Goal: Transaction & Acquisition: Book appointment/travel/reservation

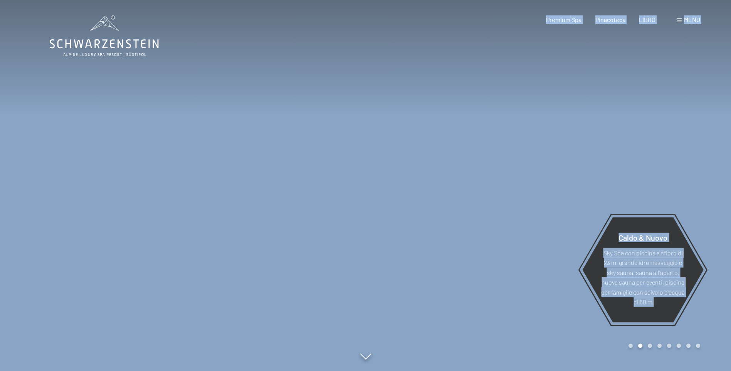
drag, startPoint x: 176, startPoint y: 63, endPoint x: 82, endPoint y: 44, distance: 96.5
click at [691, 21] on span "Menù" at bounding box center [692, 19] width 16 height 7
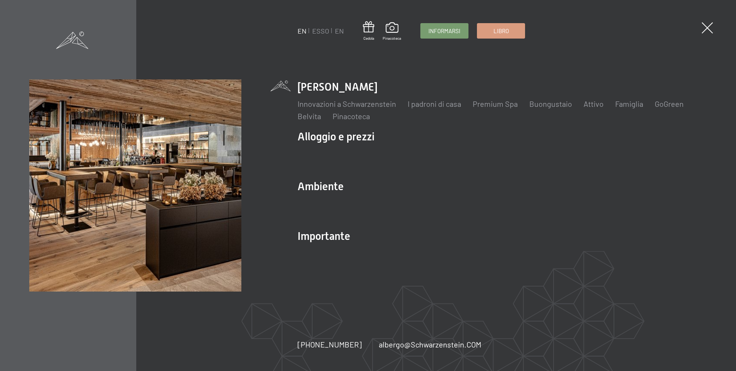
drag, startPoint x: 394, startPoint y: 86, endPoint x: 313, endPoint y: 82, distance: 81.7
click at [312, 82] on li "Lo Schwarzenstein Innovazioni a Schwarzenstein I padroni di casa Premium Spa Bu…" at bounding box center [502, 100] width 409 height 42
drag, startPoint x: 313, startPoint y: 82, endPoint x: 337, endPoint y: 85, distance: 24.4
copy link "Schwarzenstein"
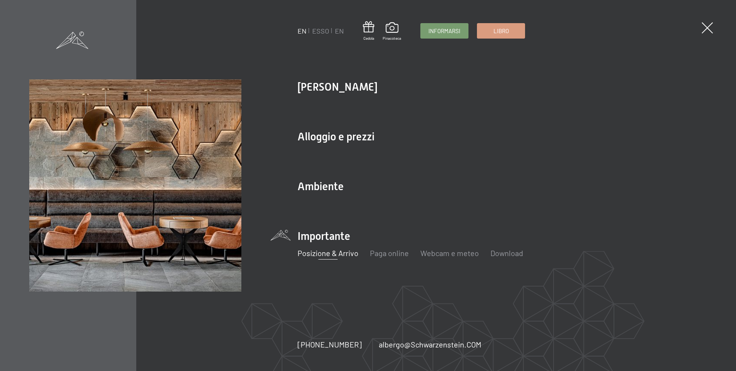
click at [333, 254] on link "Posizione & Arrivo" at bounding box center [328, 252] width 61 height 9
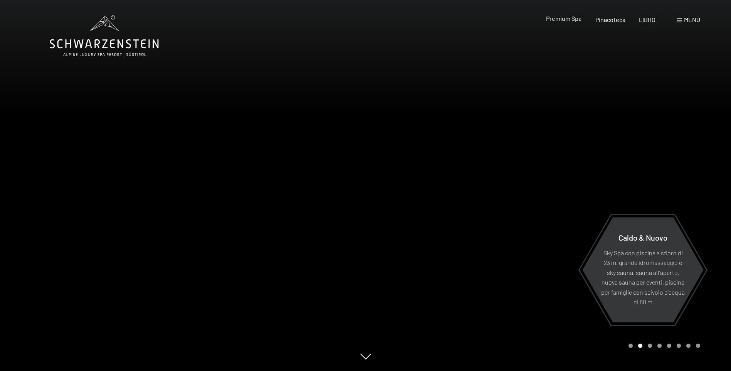
click at [572, 21] on span "Premium Spa" at bounding box center [563, 18] width 35 height 7
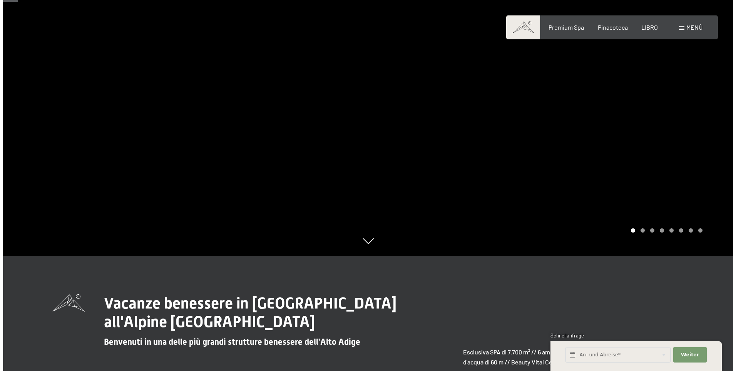
scroll to position [116, 0]
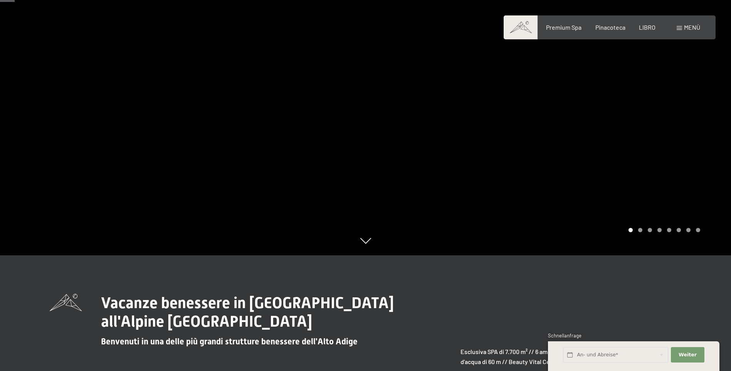
click at [676, 30] on div "Buchen Anfragen Premium Spa Pinacoteca LIBRO Menù EN ESSO EN Cedola Pinacoteca …" at bounding box center [609, 27] width 181 height 8
click at [689, 30] on span "Menù" at bounding box center [692, 26] width 16 height 7
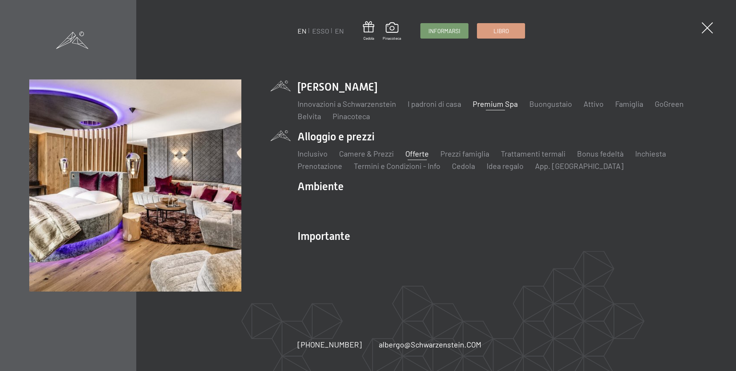
click at [411, 152] on link "Offerte" at bounding box center [417, 153] width 23 height 9
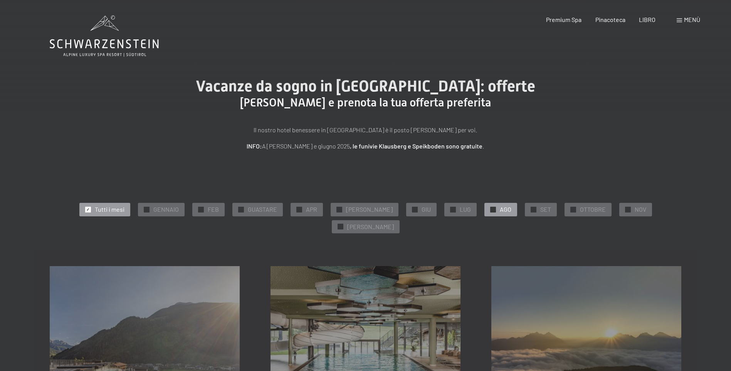
click at [500, 210] on span "AGO" at bounding box center [506, 209] width 12 height 8
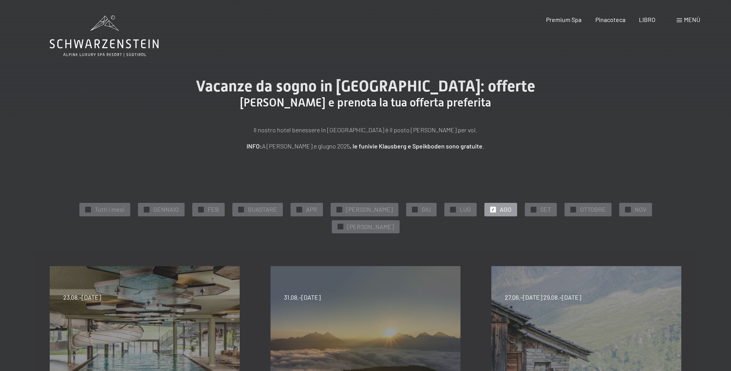
click at [678, 23] on div "Menù" at bounding box center [687, 19] width 23 height 8
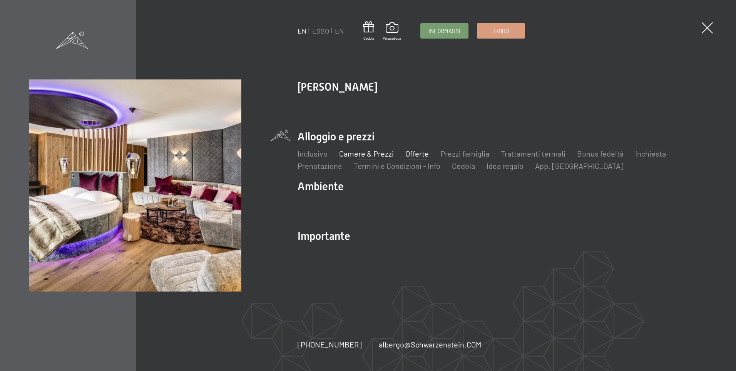
click at [373, 153] on link "Camere & Prezzi" at bounding box center [366, 153] width 55 height 9
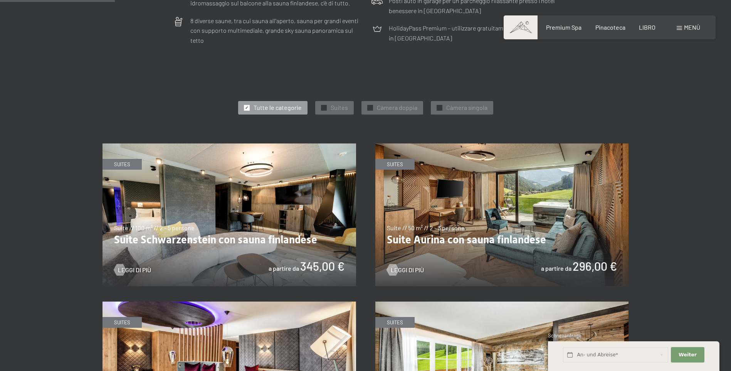
scroll to position [385, 0]
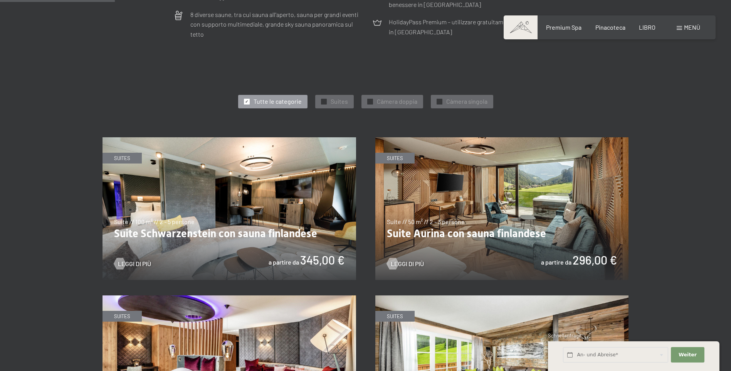
click at [517, 224] on img at bounding box center [501, 208] width 253 height 143
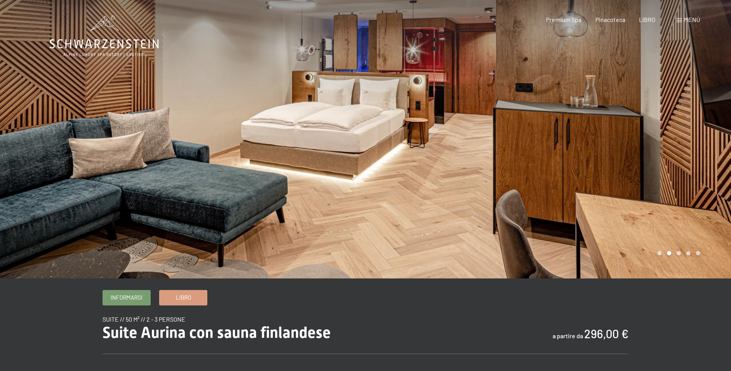
click at [191, 48] on div at bounding box center [183, 139] width 366 height 278
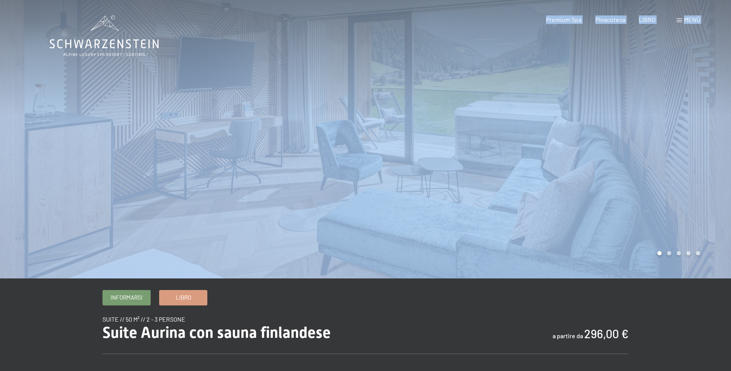
drag, startPoint x: 178, startPoint y: 49, endPoint x: 89, endPoint y: 42, distance: 88.5
